Goal: Navigation & Orientation: Find specific page/section

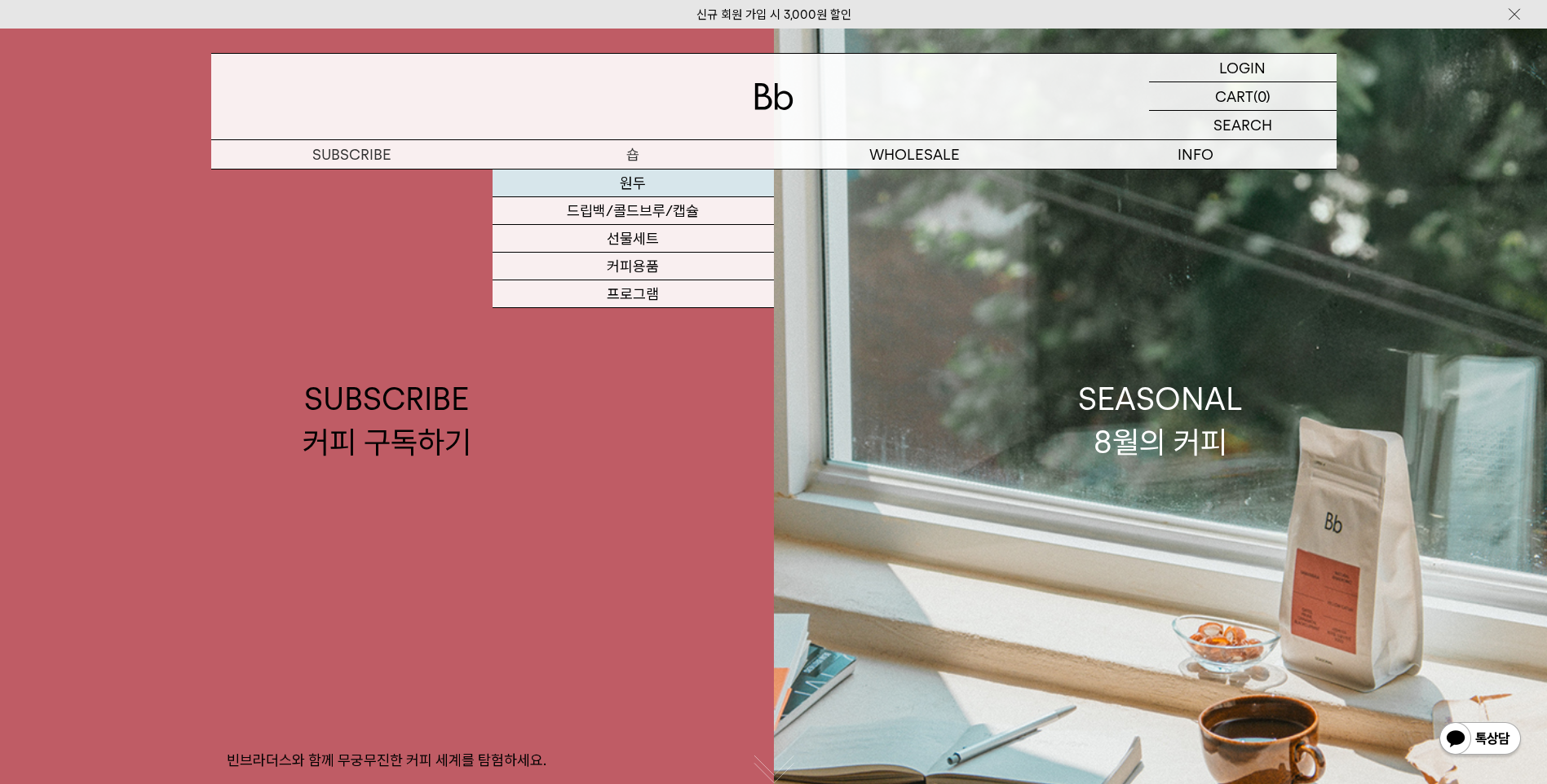
click at [621, 183] on link "원두" at bounding box center [633, 183] width 281 height 28
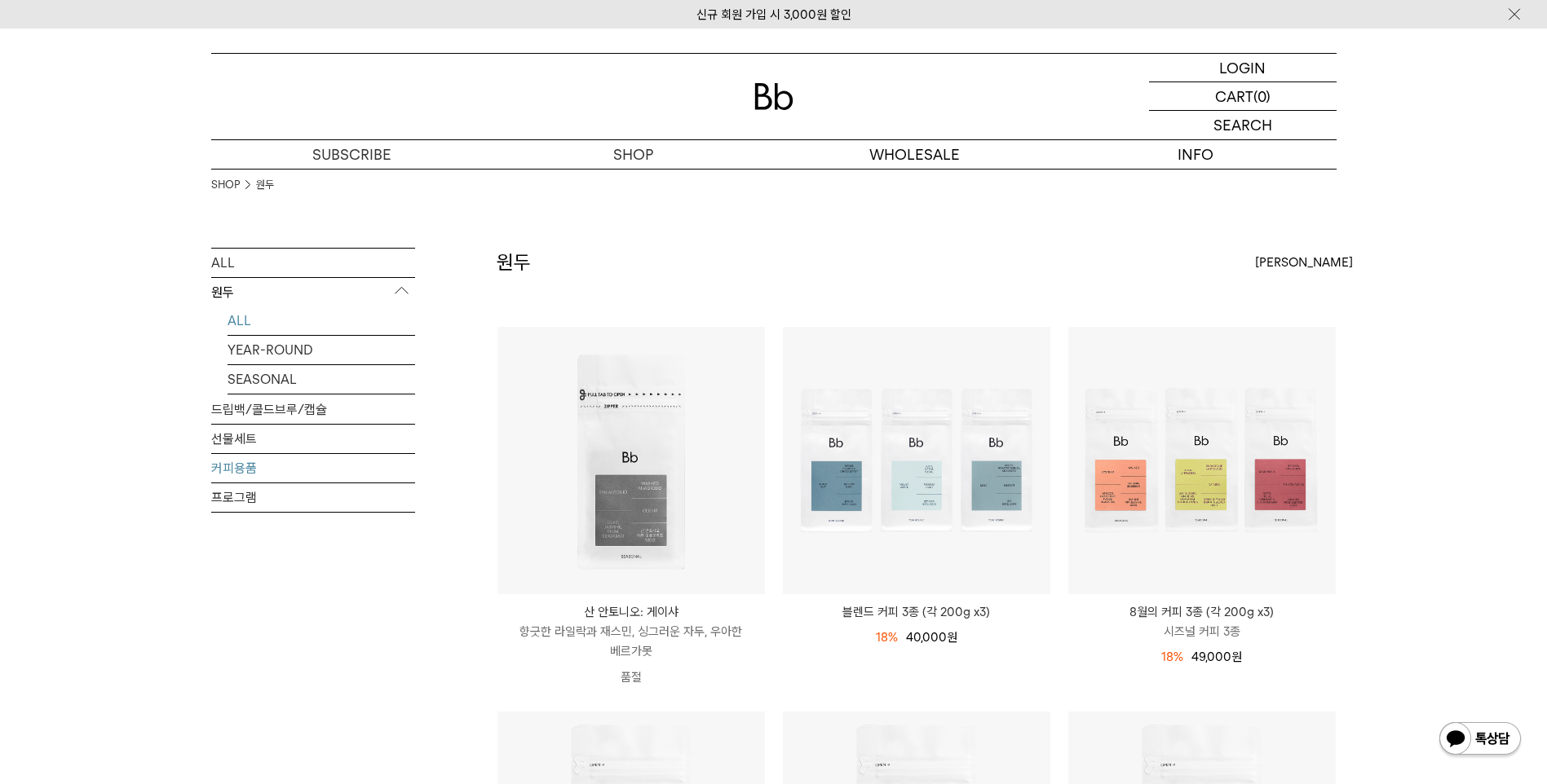
click at [246, 465] on link "커피용품" at bounding box center [313, 468] width 203 height 29
